Goal: Task Accomplishment & Management: Use online tool/utility

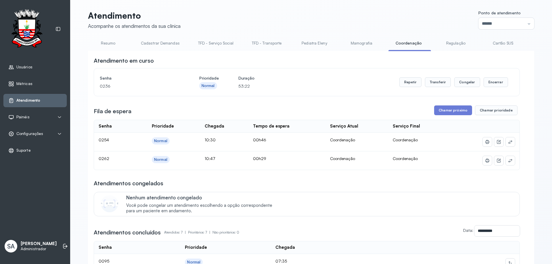
click at [456, 110] on button "Chamar próximo" at bounding box center [453, 110] width 38 height 10
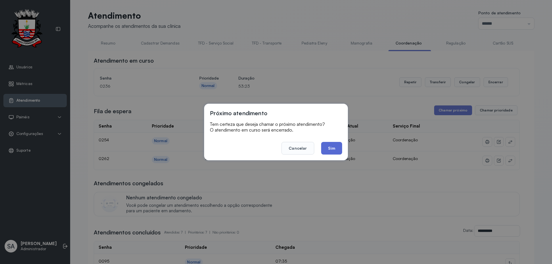
click at [336, 150] on button "Sim" at bounding box center [331, 148] width 21 height 13
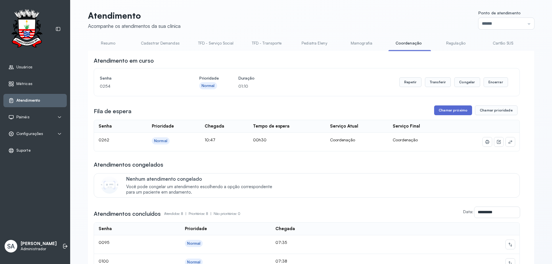
click at [462, 112] on button "Chamar próximo" at bounding box center [453, 110] width 38 height 10
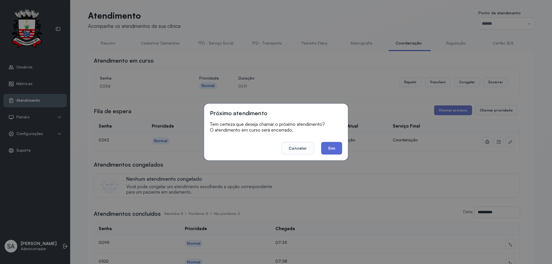
click at [334, 151] on button "Sim" at bounding box center [331, 148] width 21 height 13
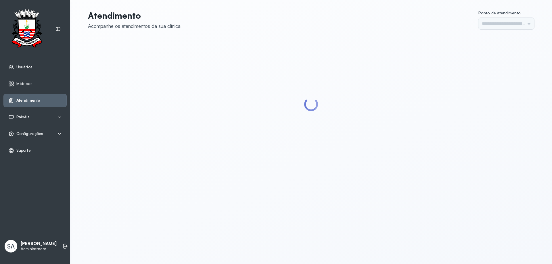
type input "******"
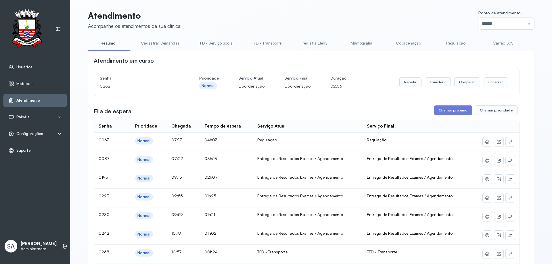
click at [399, 46] on link "Coordenação" at bounding box center [408, 43] width 40 height 9
